Goal: Complete application form

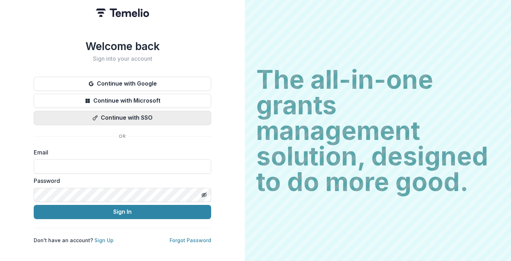
click at [126, 119] on button "Continue with SSO" at bounding box center [122, 118] width 177 height 14
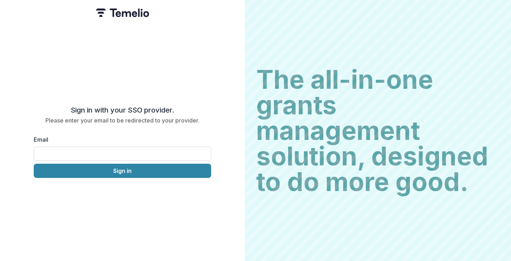
click at [94, 146] on input "Email" at bounding box center [122, 153] width 177 height 14
type input "**********"
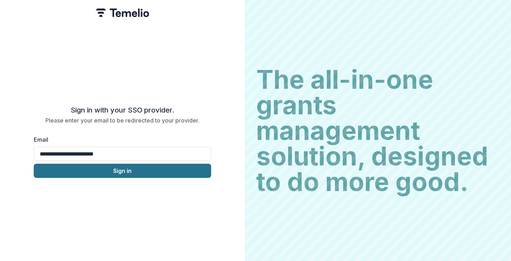
click at [130, 169] on button "Sign in" at bounding box center [122, 170] width 177 height 14
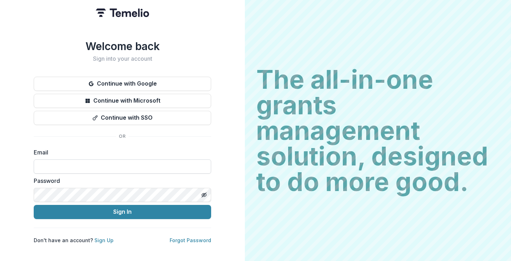
click at [128, 161] on input at bounding box center [122, 166] width 177 height 14
type input "**********"
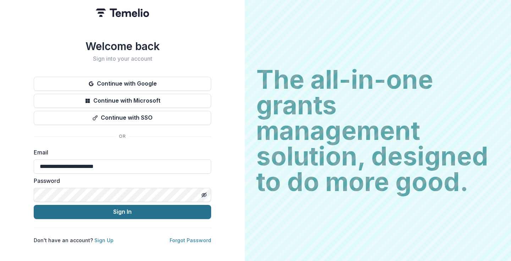
click at [118, 206] on button "Sign In" at bounding box center [122, 212] width 177 height 14
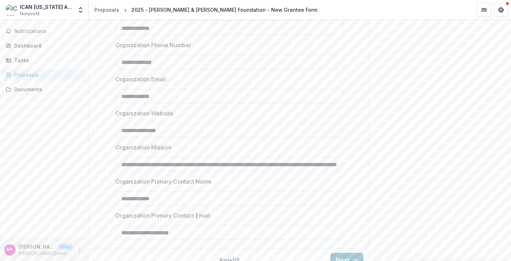
scroll to position [622, 0]
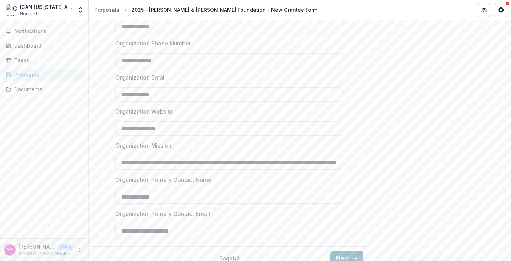
click at [351, 253] on button "Next" at bounding box center [346, 258] width 33 height 14
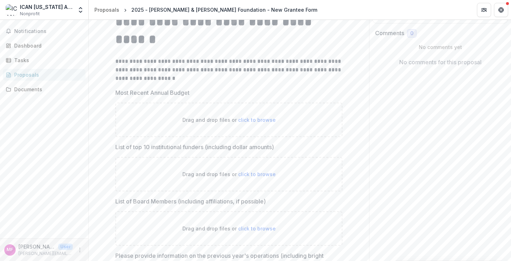
scroll to position [123, 0]
drag, startPoint x: 277, startPoint y: 138, endPoint x: 113, endPoint y: 137, distance: 163.1
click at [113, 137] on div "**********" at bounding box center [229, 255] width 238 height 497
copy p "List of top 10 institutional funders (including dollar amounts)"
click at [110, 113] on div "**********" at bounding box center [229, 255] width 238 height 497
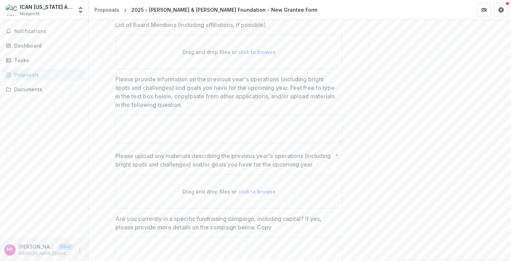
scroll to position [298, 0]
click at [145, 122] on textarea "Please provide information on the previous year's operations (including bright …" at bounding box center [228, 130] width 227 height 28
click at [190, 94] on p "Please provide information on the previous year's operations (including bright …" at bounding box center [226, 93] width 223 height 34
click at [190, 116] on textarea "Please provide information on the previous year's operations (including bright …" at bounding box center [228, 130] width 227 height 28
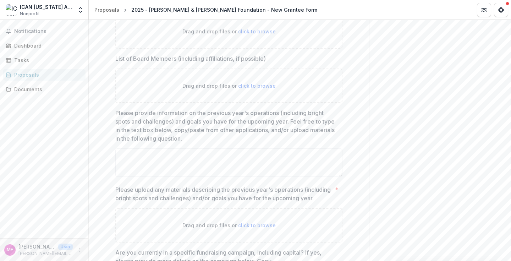
scroll to position [262, 0]
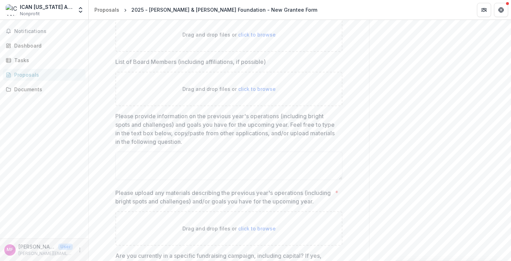
click at [174, 134] on p "Please provide information on the previous year's operations (including bright …" at bounding box center [226, 129] width 223 height 34
click at [174, 151] on textarea "Please provide information on the previous year's operations (including bright …" at bounding box center [228, 165] width 227 height 28
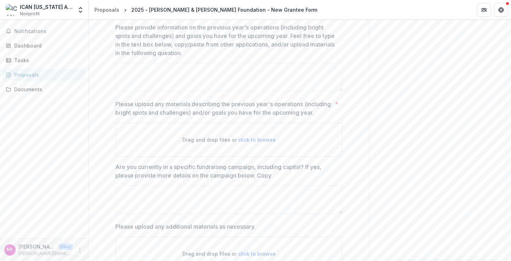
scroll to position [393, 0]
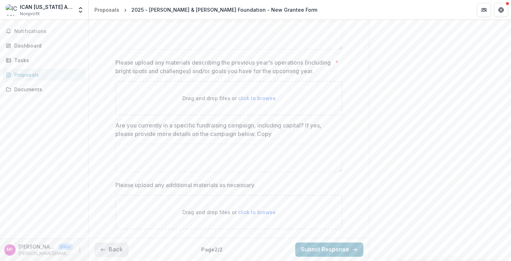
click at [125, 250] on button "Back" at bounding box center [111, 249] width 34 height 14
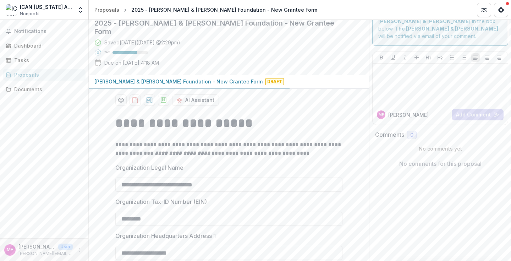
scroll to position [0, 0]
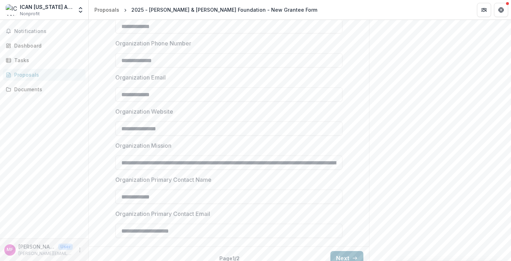
click at [343, 251] on button "Next" at bounding box center [346, 258] width 33 height 14
